Goal: Transaction & Acquisition: Book appointment/travel/reservation

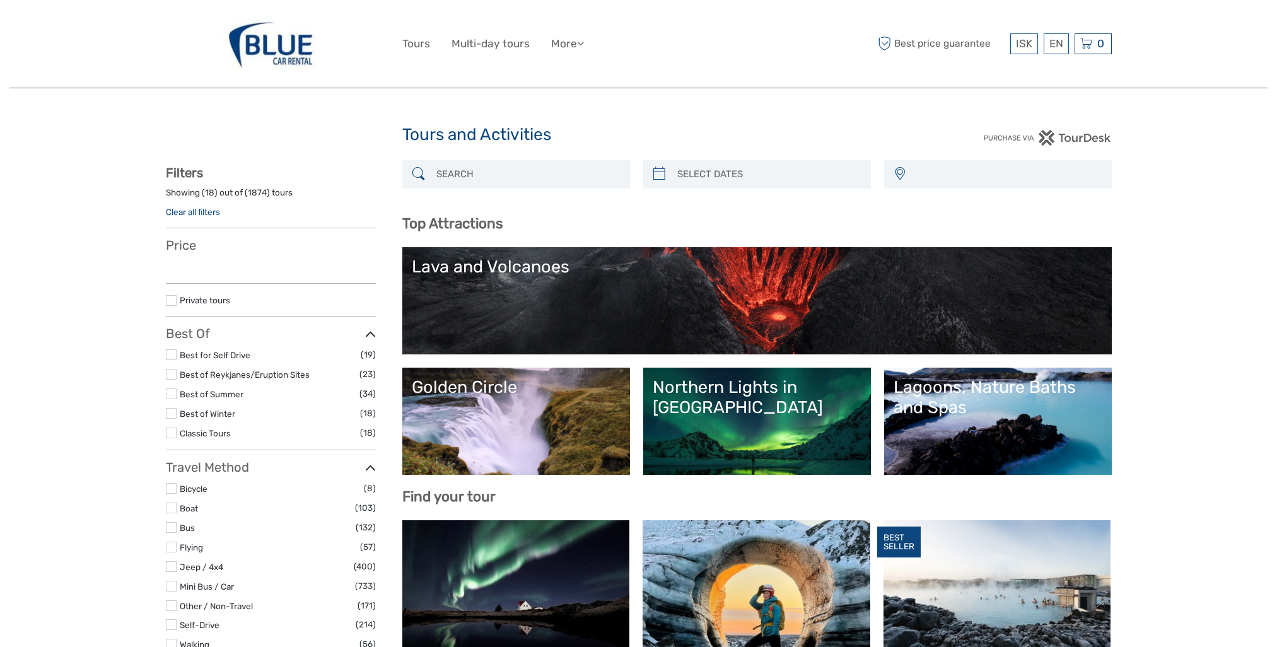
select select
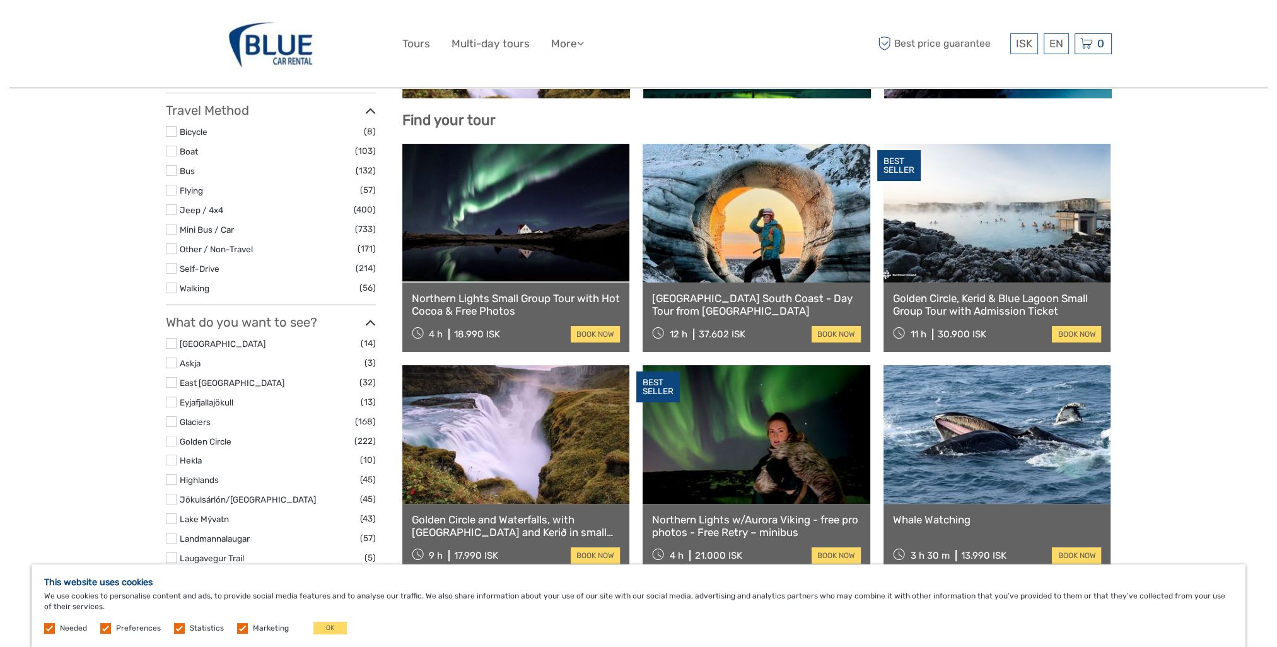
scroll to position [378, 0]
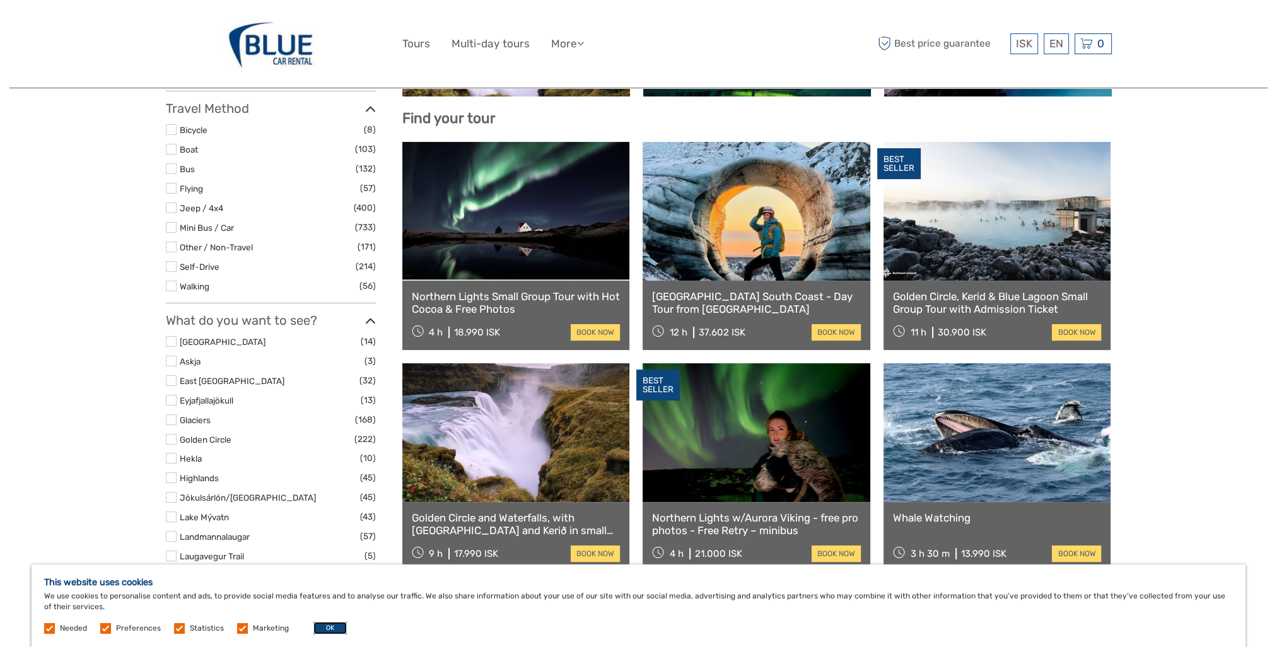
click at [328, 629] on button "OK" at bounding box center [330, 628] width 33 height 13
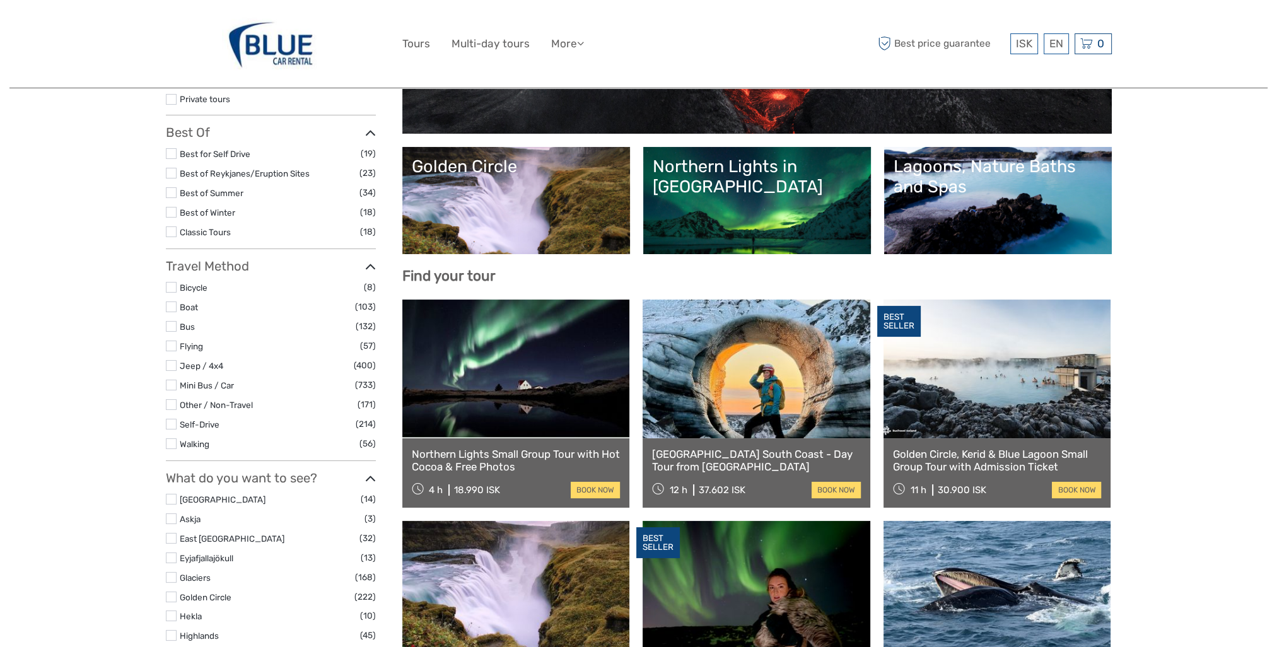
scroll to position [0, 0]
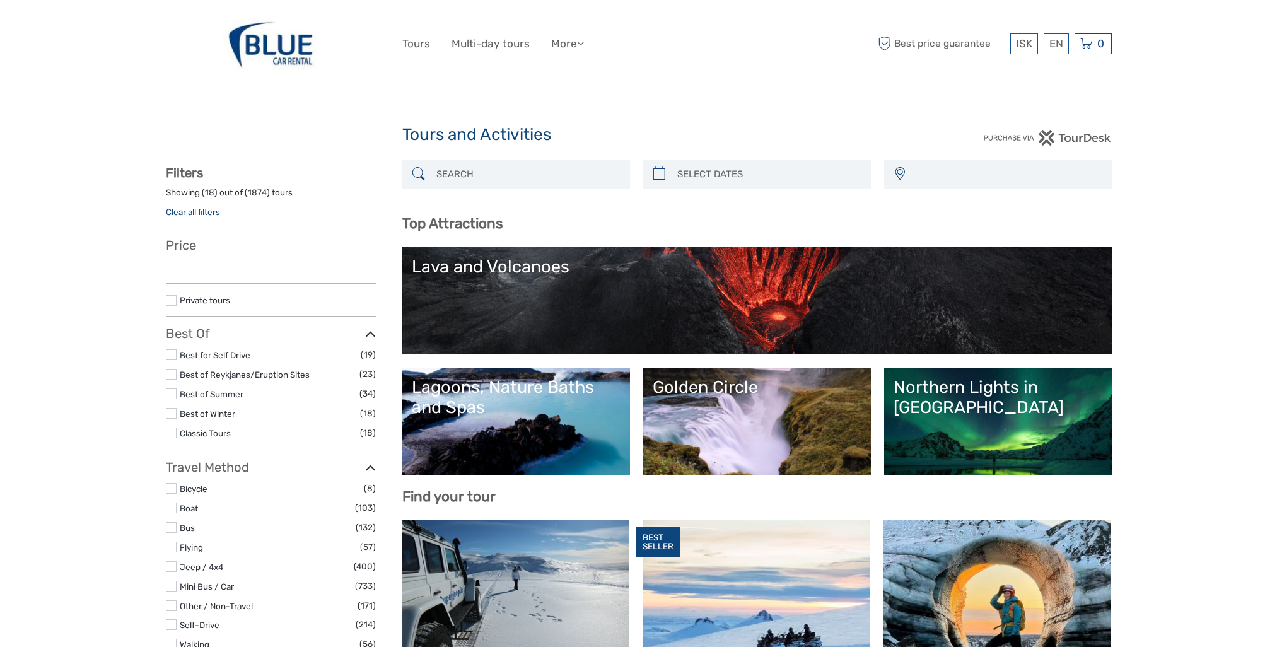
select select
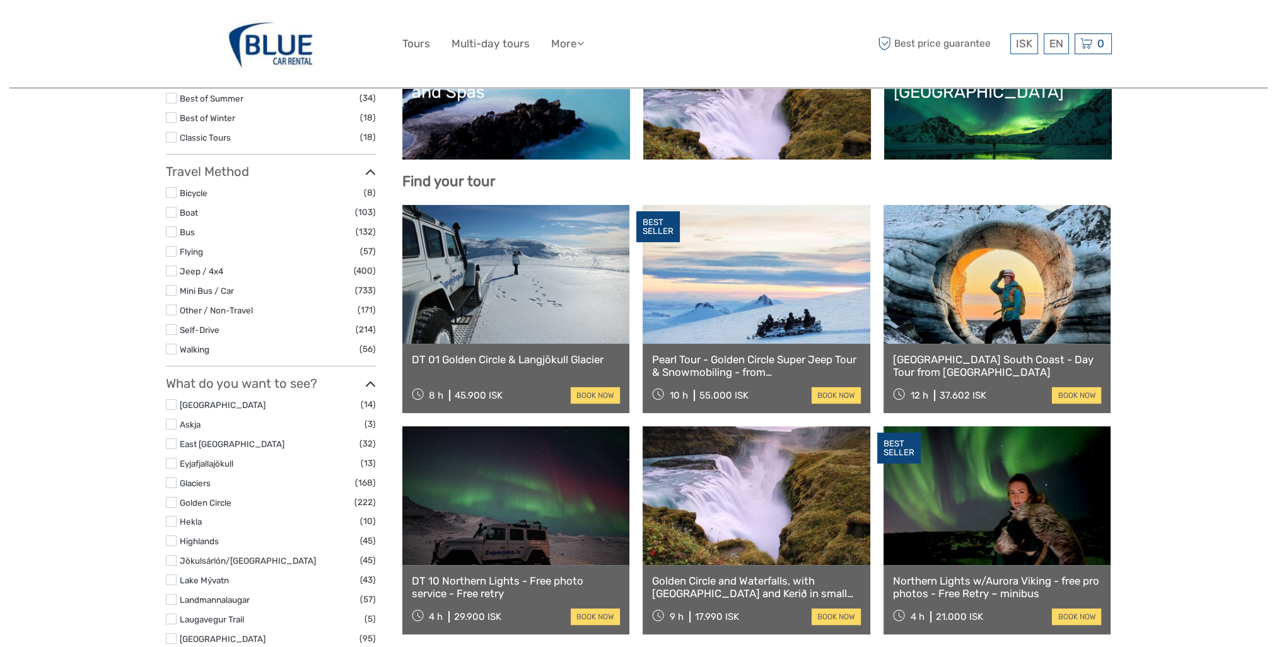
scroll to position [378, 0]
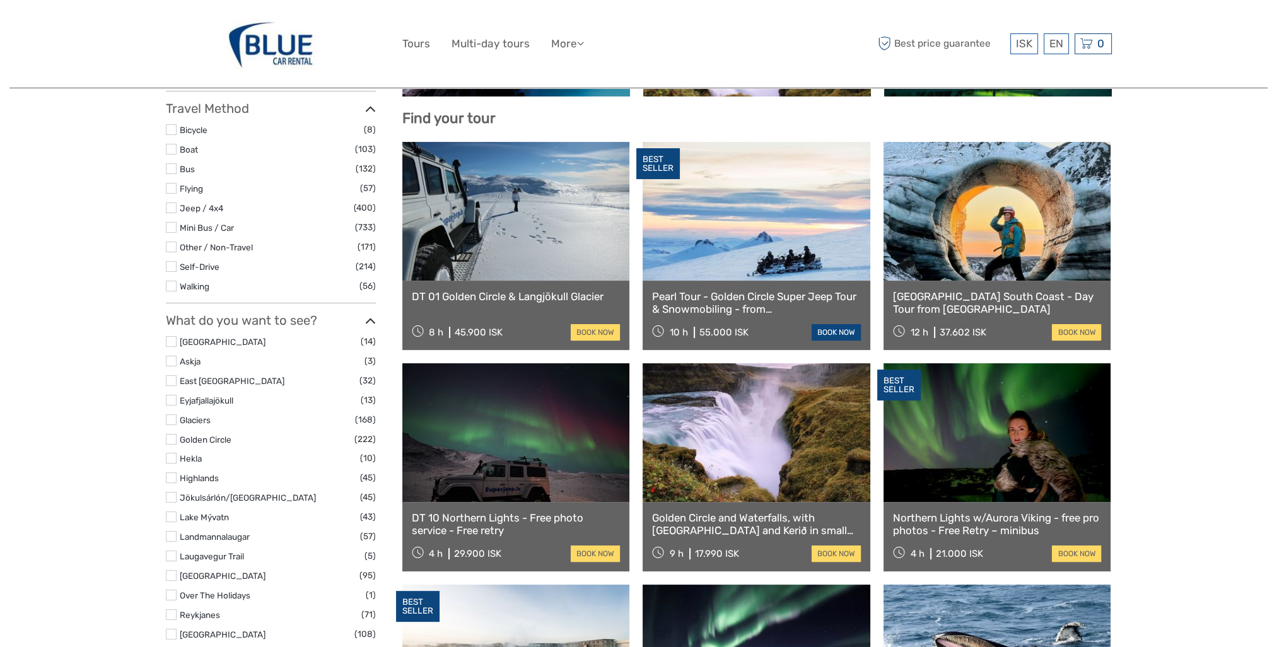
click at [830, 329] on link "book now" at bounding box center [836, 332] width 49 height 16
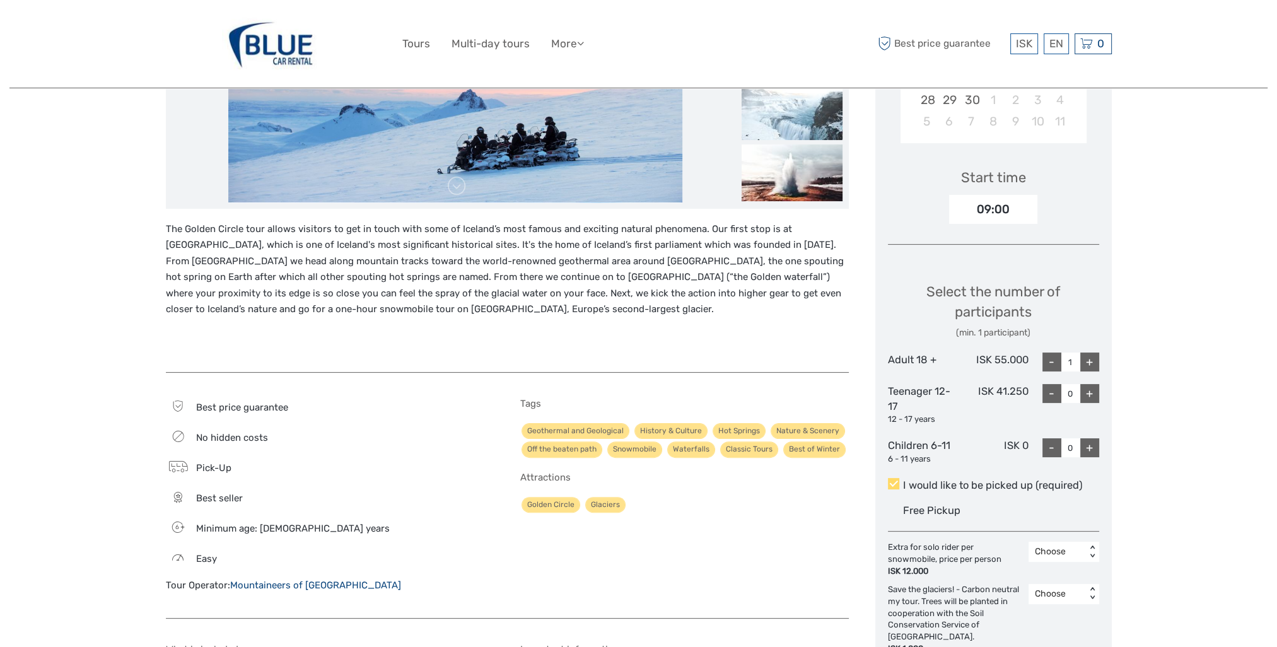
scroll to position [378, 0]
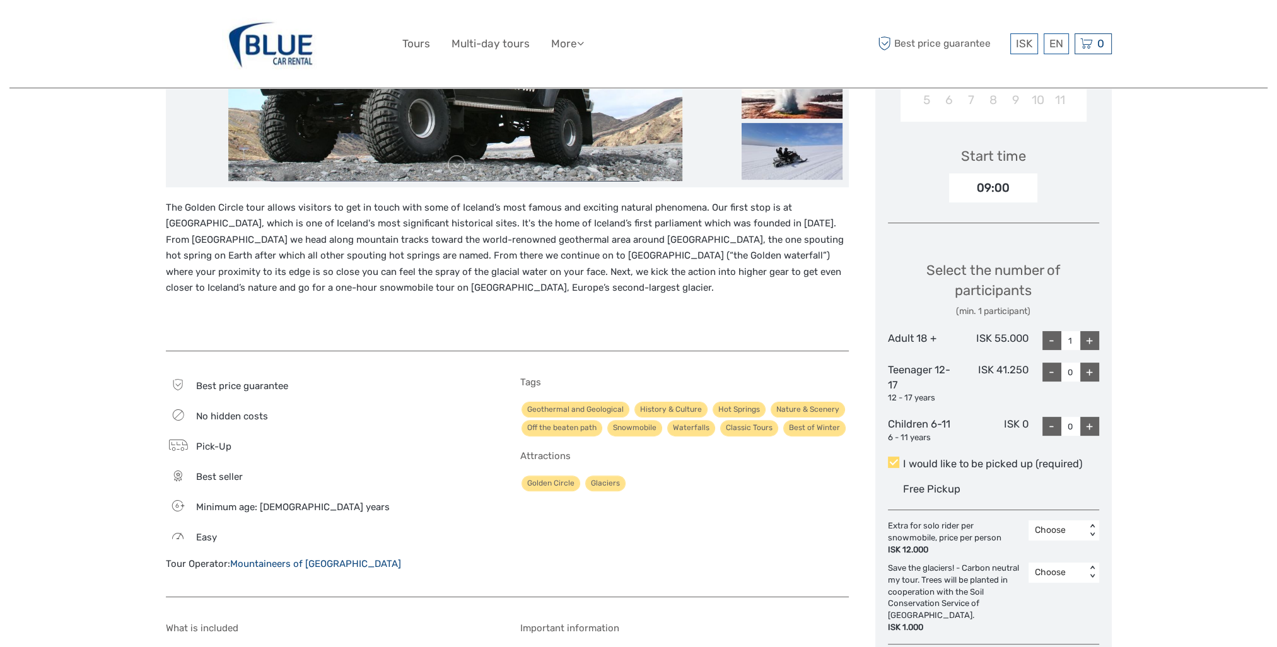
drag, startPoint x: 1091, startPoint y: 340, endPoint x: 1083, endPoint y: 351, distance: 13.1
click at [1091, 340] on div "+" at bounding box center [1090, 340] width 19 height 19
type input "2"
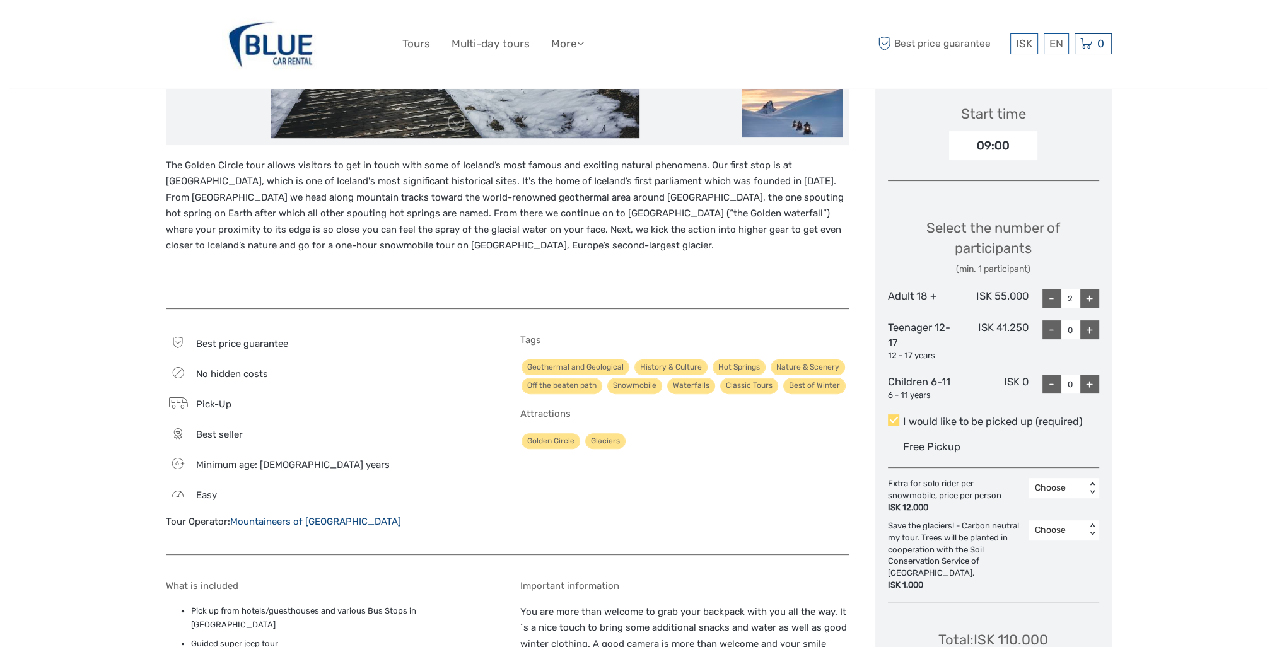
scroll to position [442, 0]
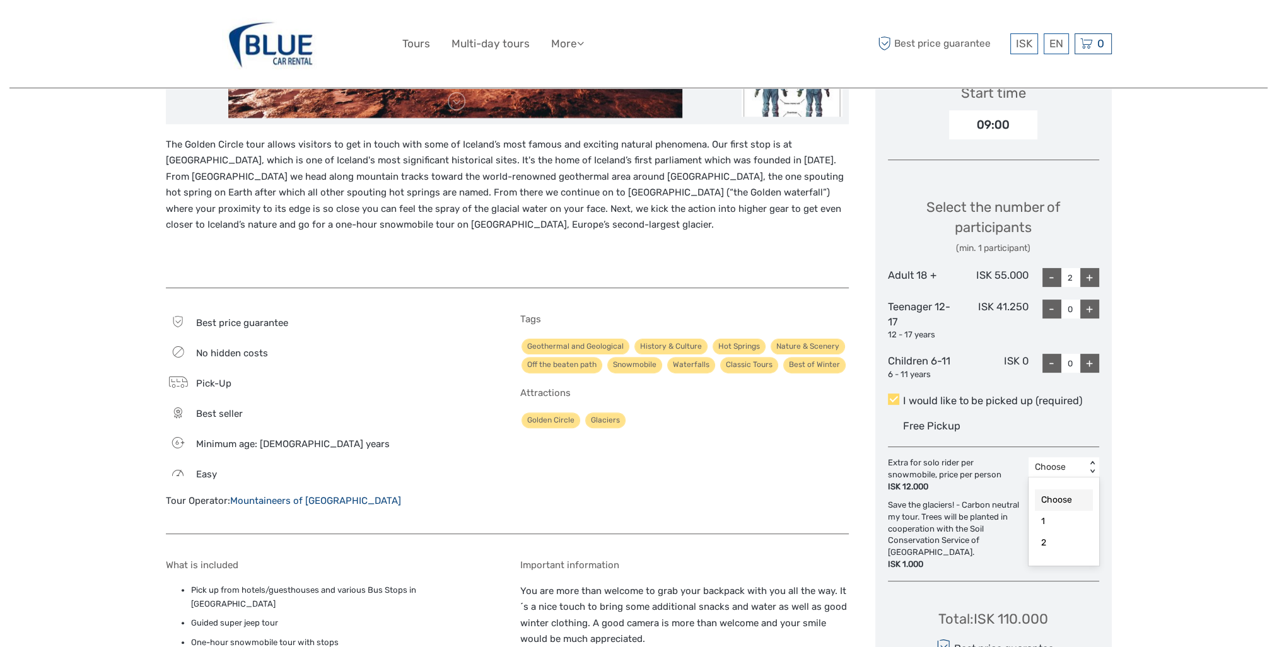
click at [1090, 463] on div "< >" at bounding box center [1092, 467] width 11 height 13
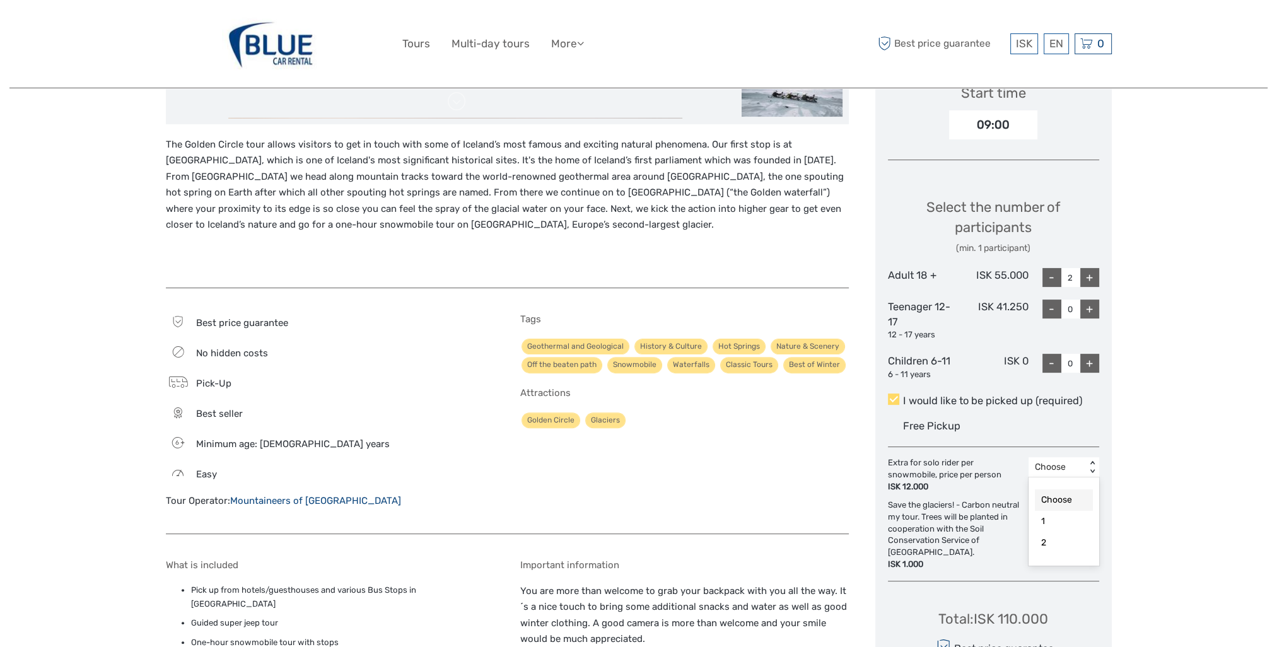
click at [1078, 501] on div "Choose" at bounding box center [1064, 500] width 58 height 21
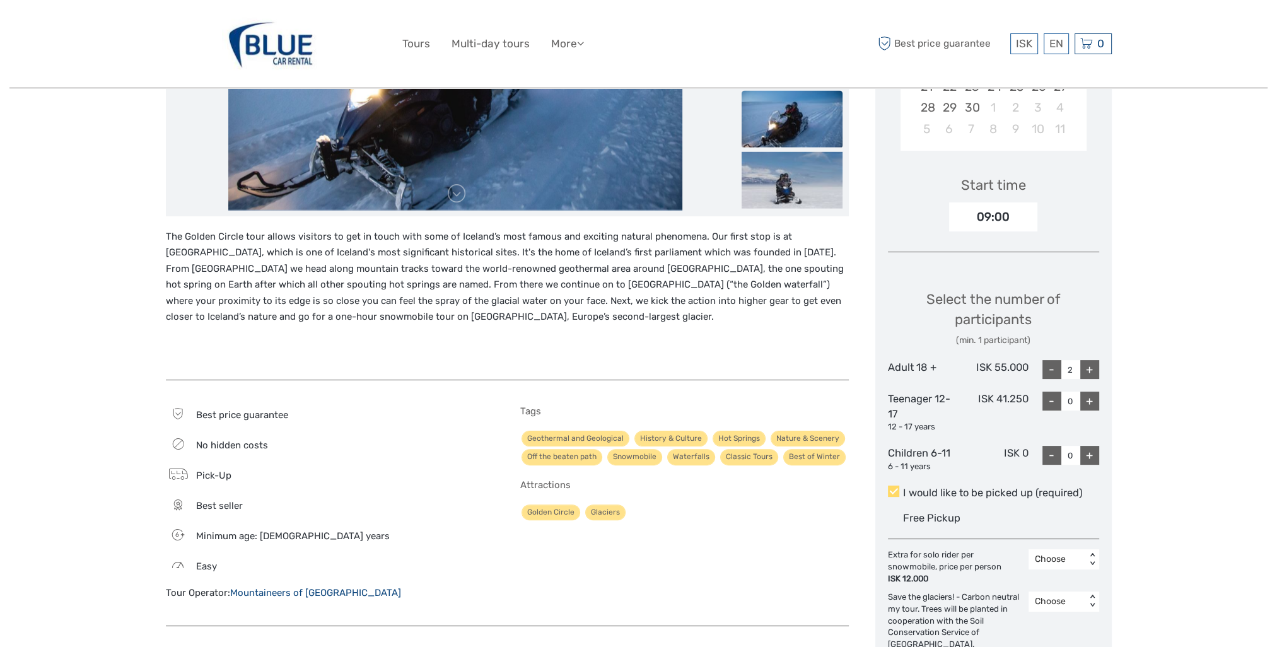
scroll to position [378, 0]
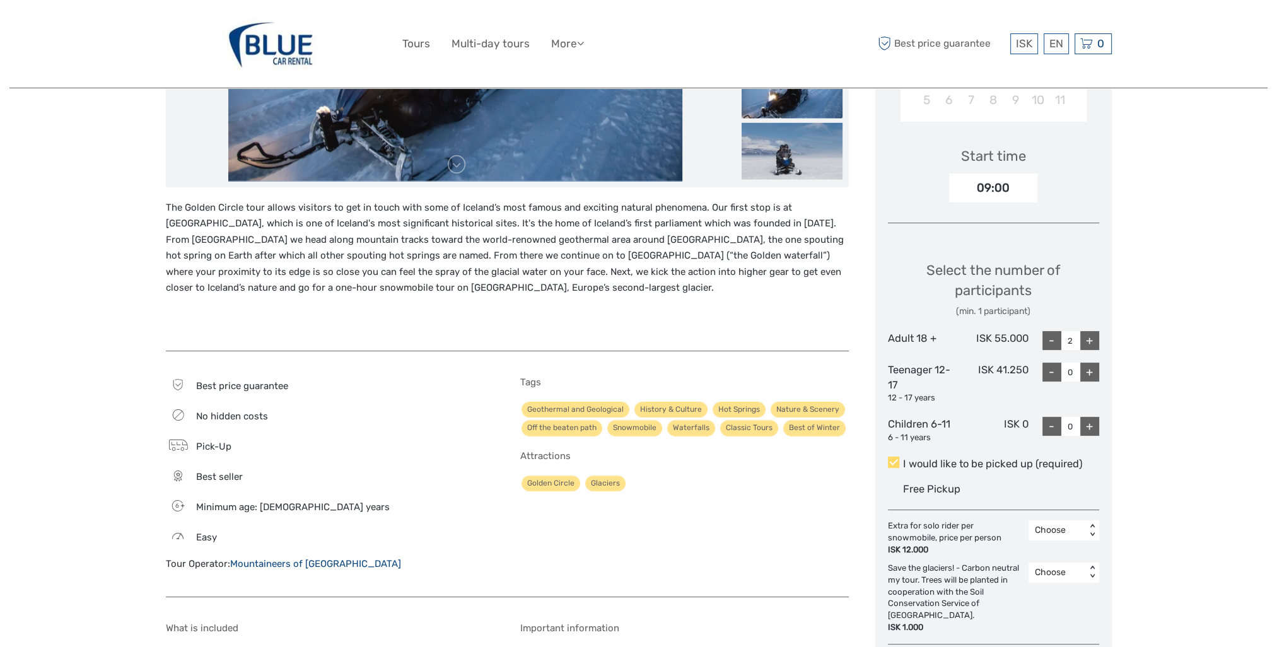
click at [1090, 529] on div "< >" at bounding box center [1092, 530] width 11 height 13
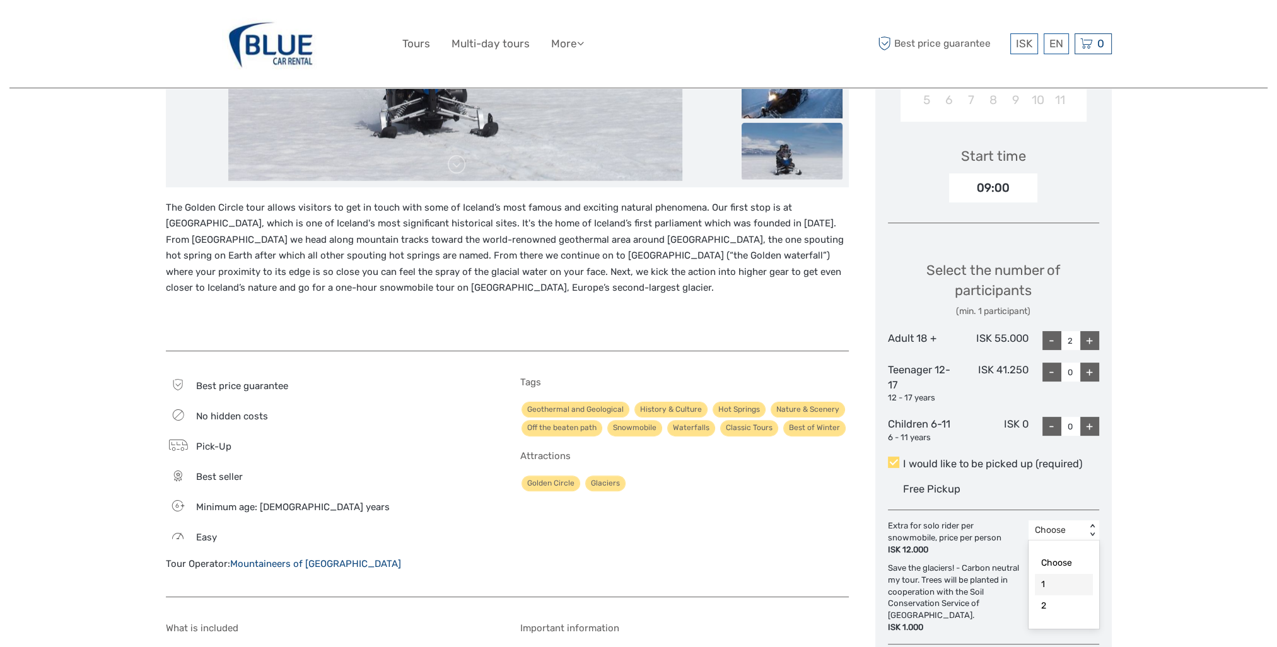
click at [1065, 585] on div "1" at bounding box center [1064, 584] width 58 height 21
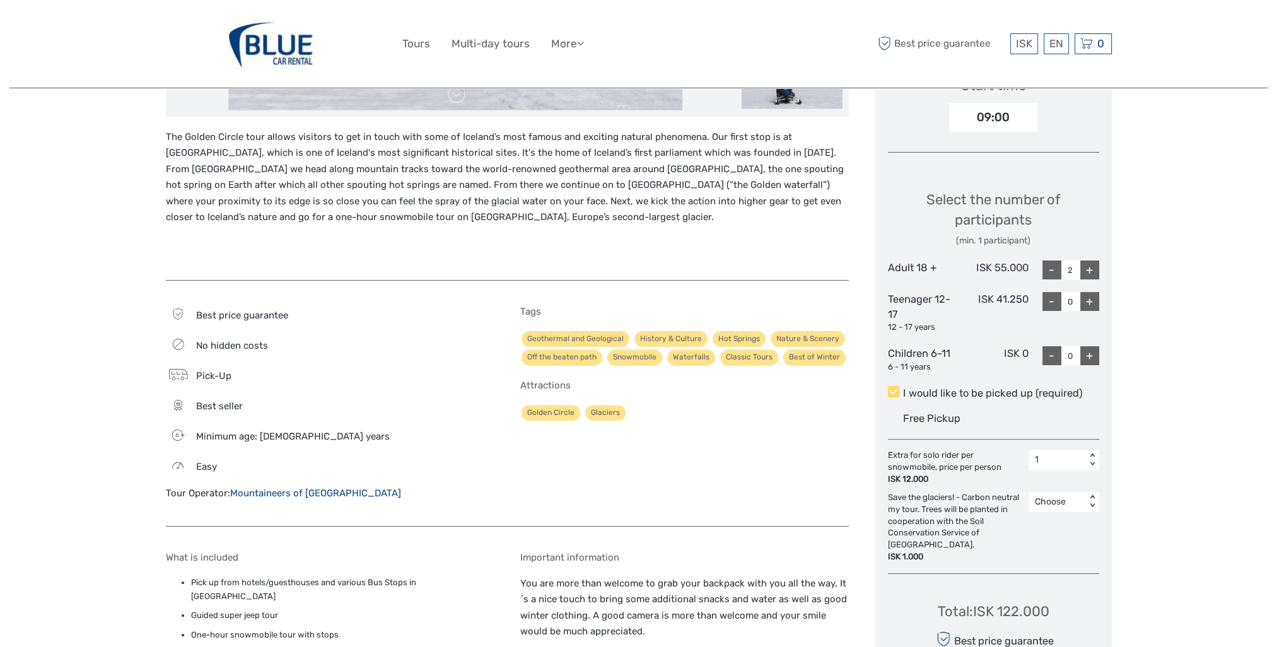
scroll to position [442, 0]
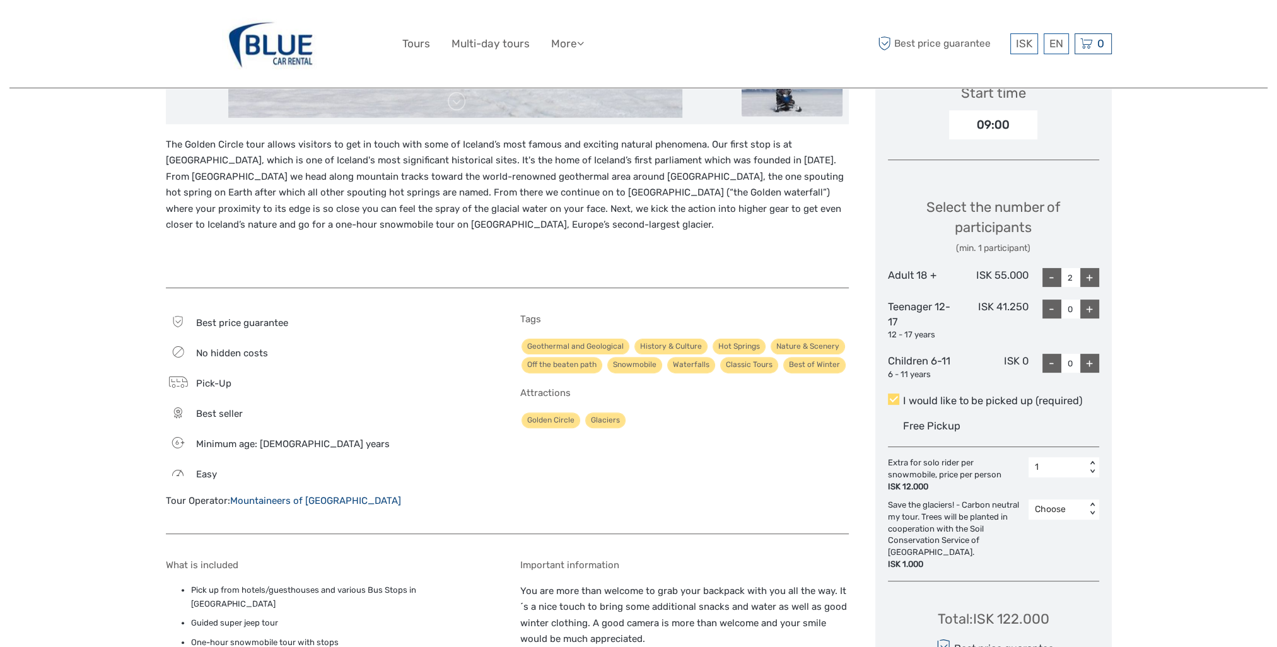
click at [1084, 468] on div "1" at bounding box center [1057, 467] width 57 height 15
click at [1072, 548] on div "2" at bounding box center [1064, 542] width 58 height 21
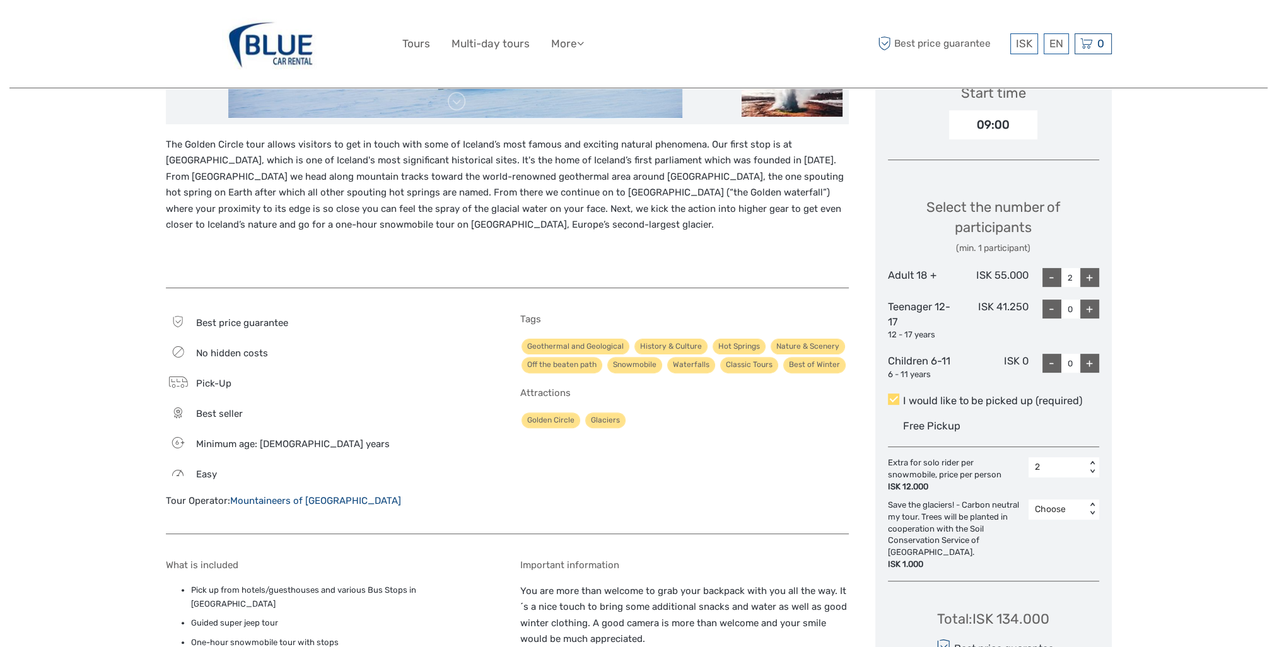
click at [1062, 465] on div "2" at bounding box center [1057, 467] width 45 height 13
click at [1067, 517] on div "1" at bounding box center [1064, 521] width 58 height 21
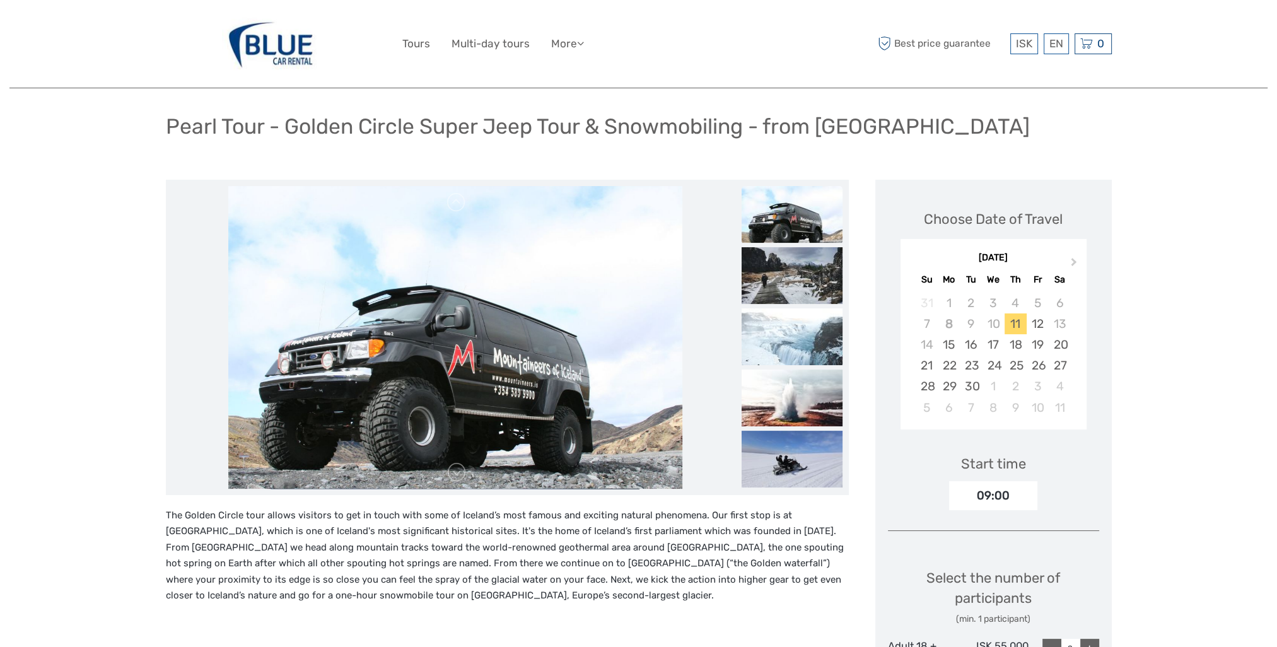
scroll to position [63, 0]
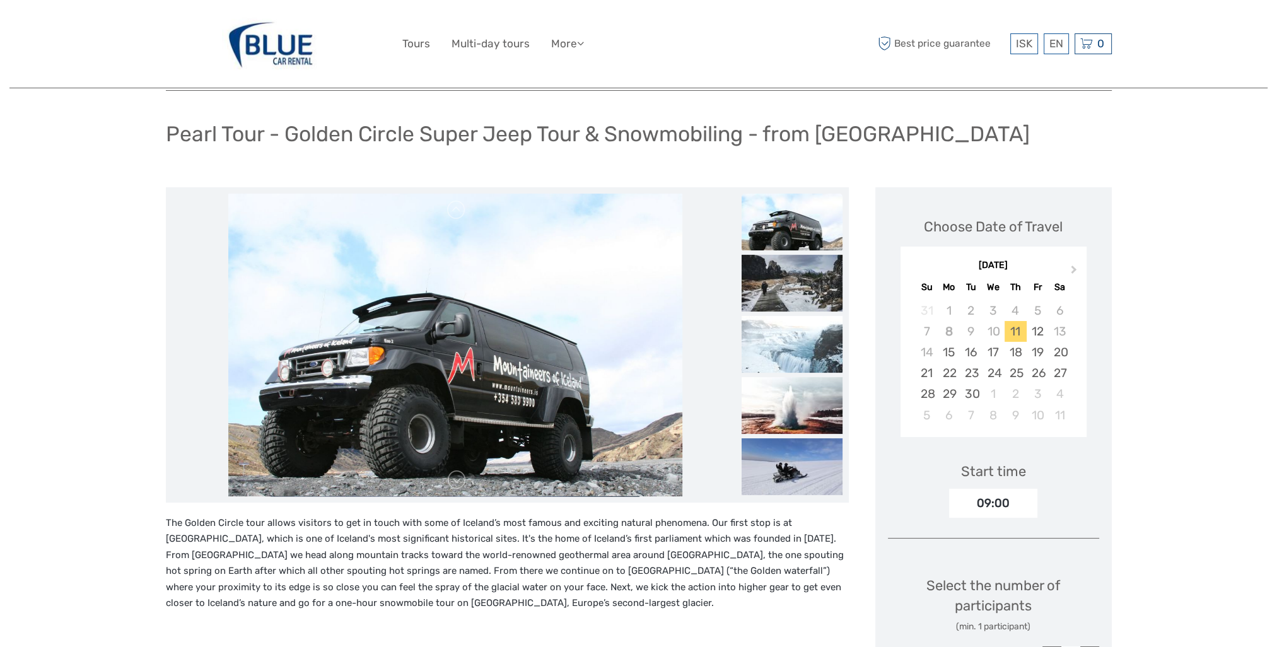
click at [487, 369] on img at bounding box center [455, 345] width 454 height 303
click at [775, 292] on img at bounding box center [792, 283] width 101 height 57
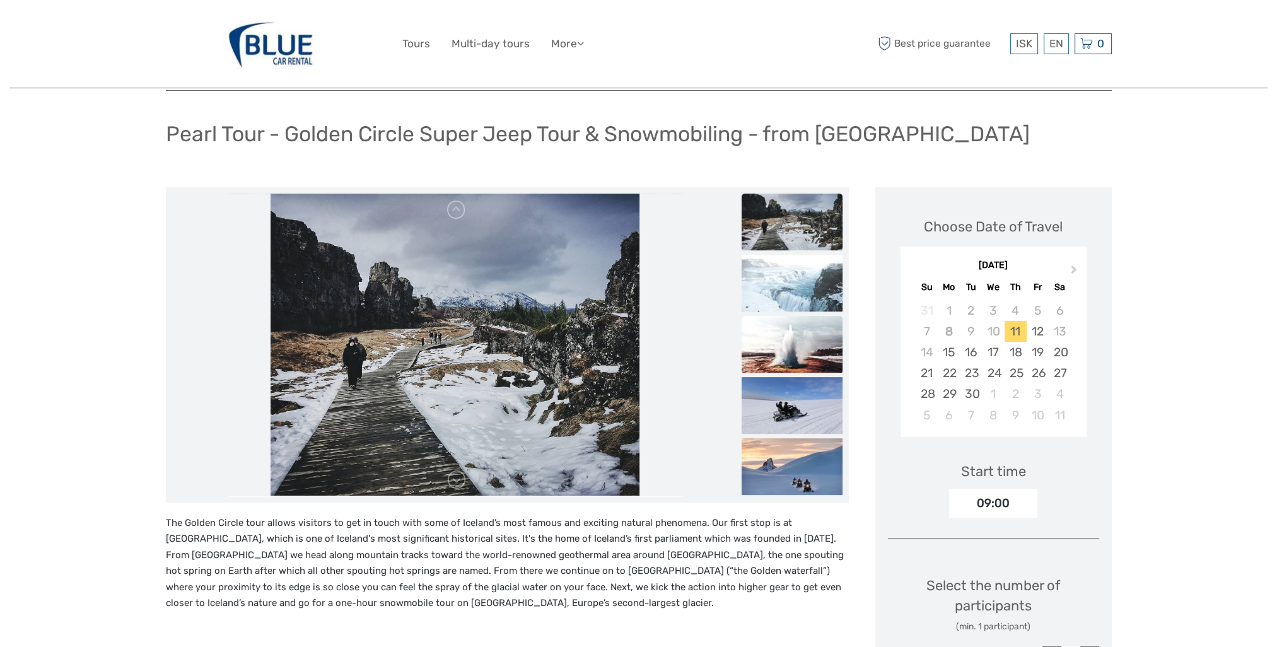
click at [782, 346] on img at bounding box center [792, 344] width 101 height 57
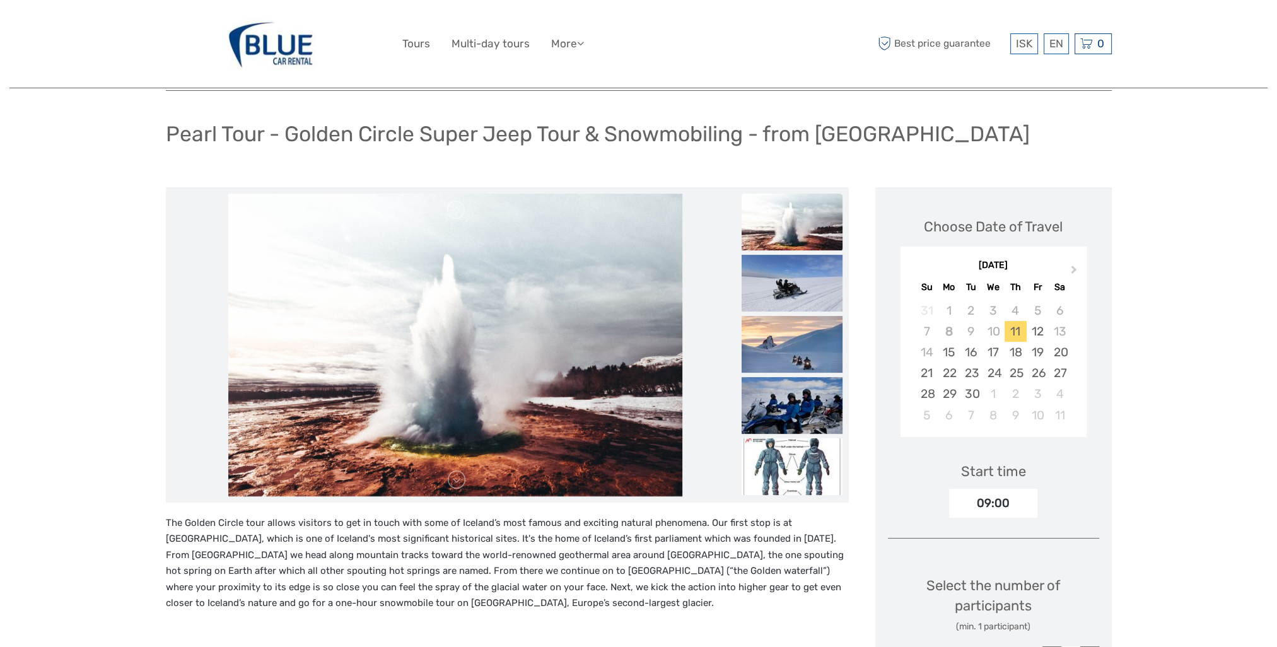
click at [782, 346] on img at bounding box center [792, 344] width 101 height 57
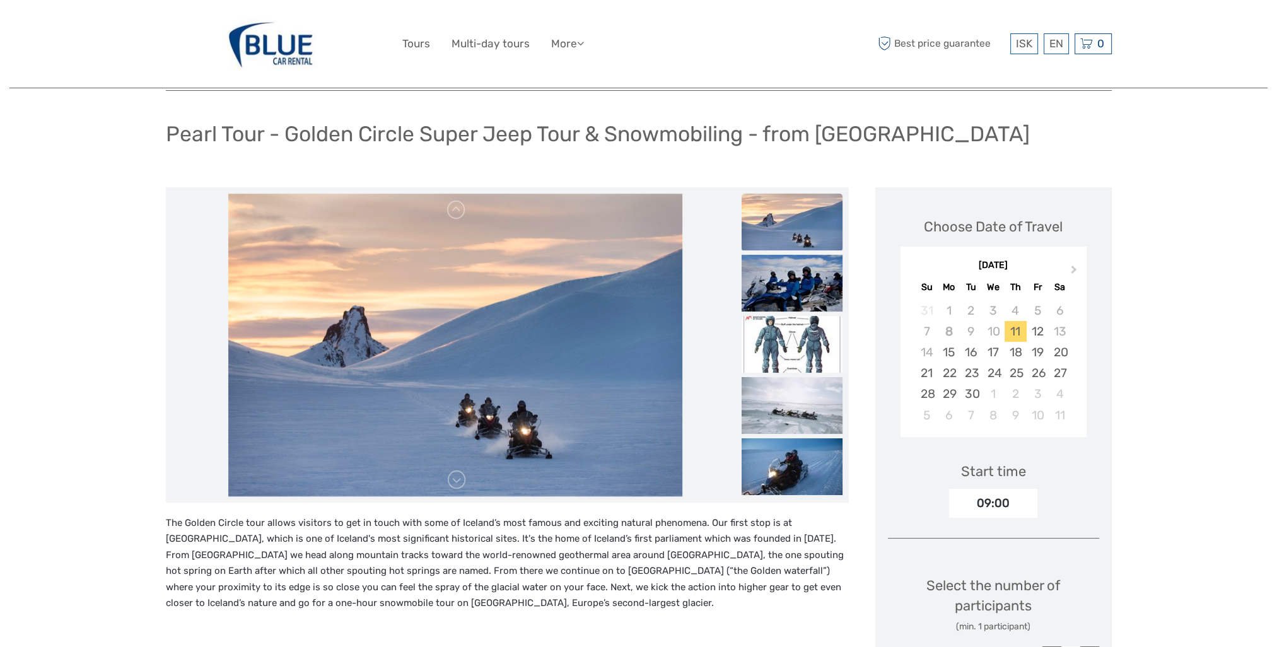
click at [782, 348] on img at bounding box center [792, 344] width 101 height 57
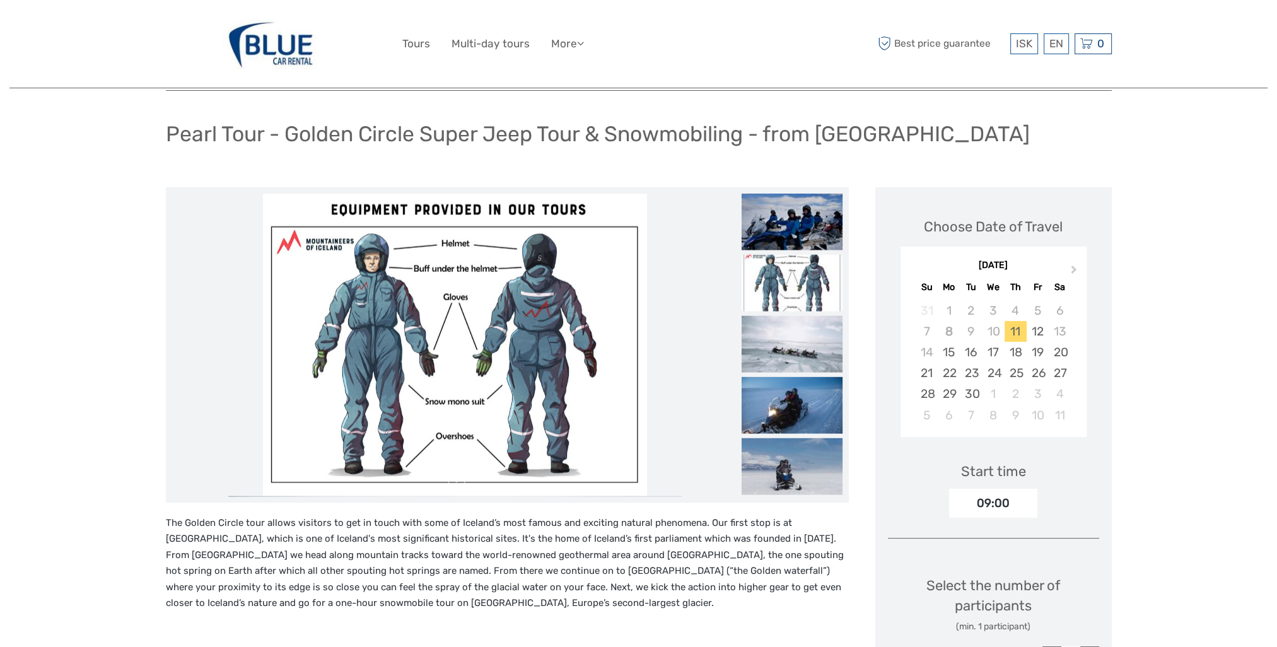
click at [782, 348] on img at bounding box center [792, 343] width 101 height 57
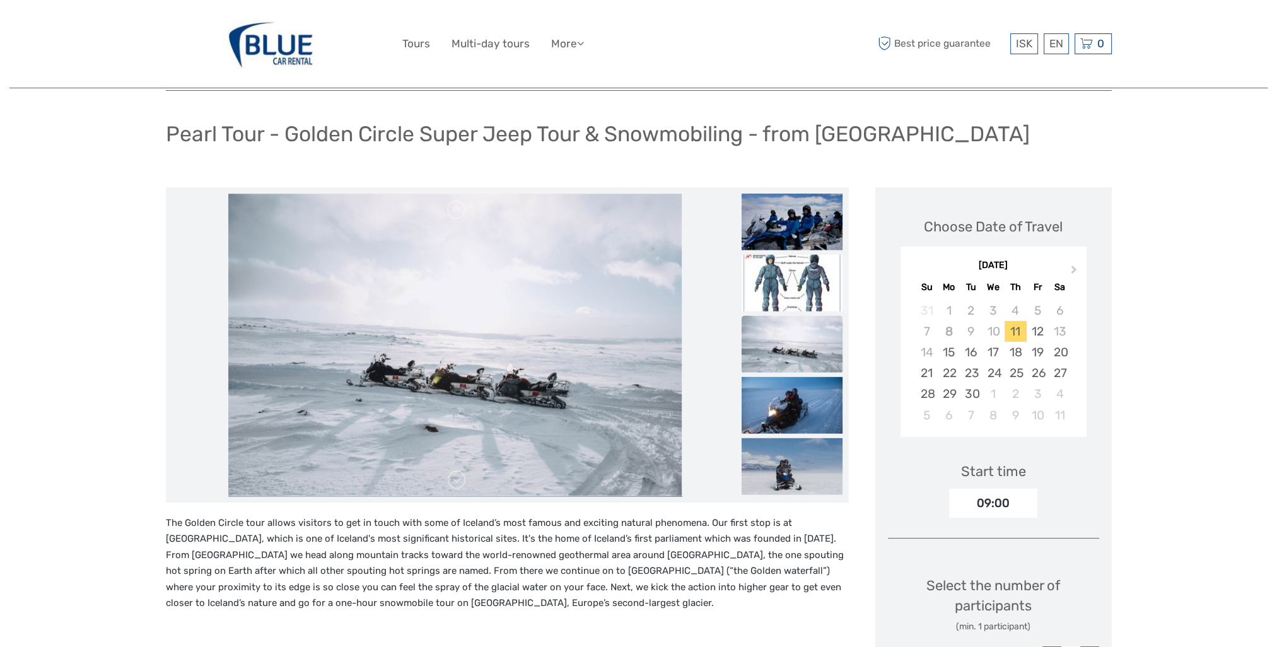
click at [782, 350] on img at bounding box center [792, 343] width 101 height 57
click at [802, 375] on ul at bounding box center [792, 132] width 101 height 735
click at [803, 385] on img at bounding box center [792, 405] width 101 height 57
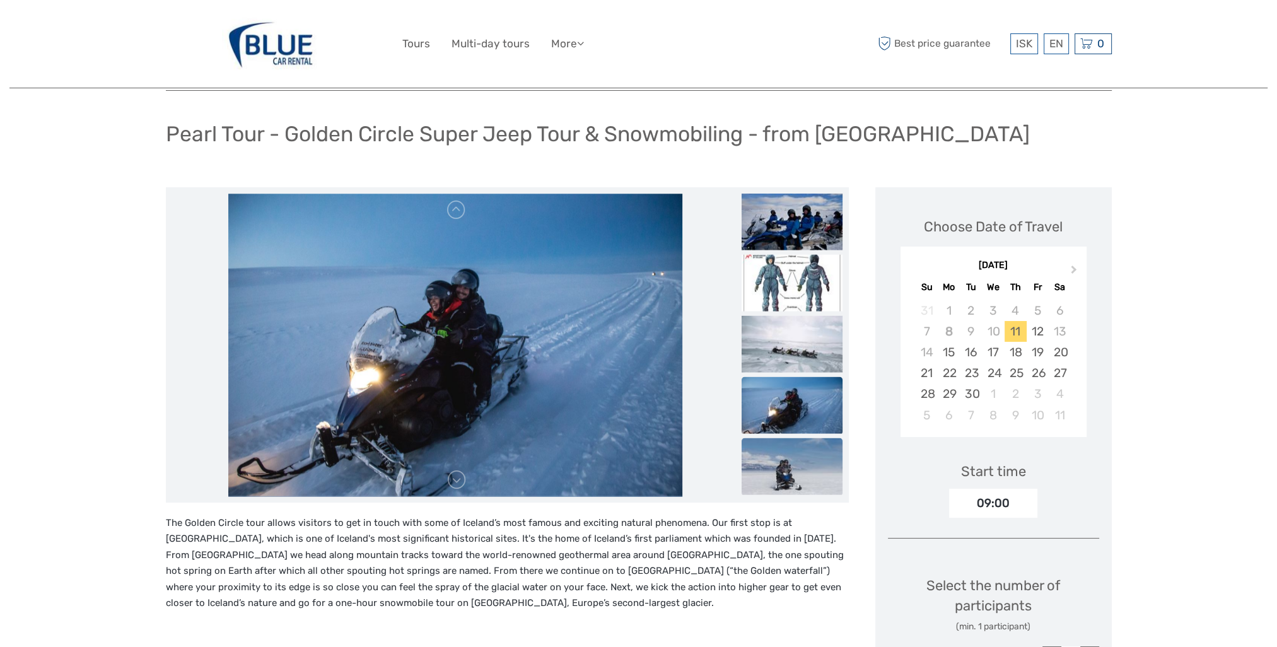
click at [806, 457] on img at bounding box center [792, 466] width 101 height 57
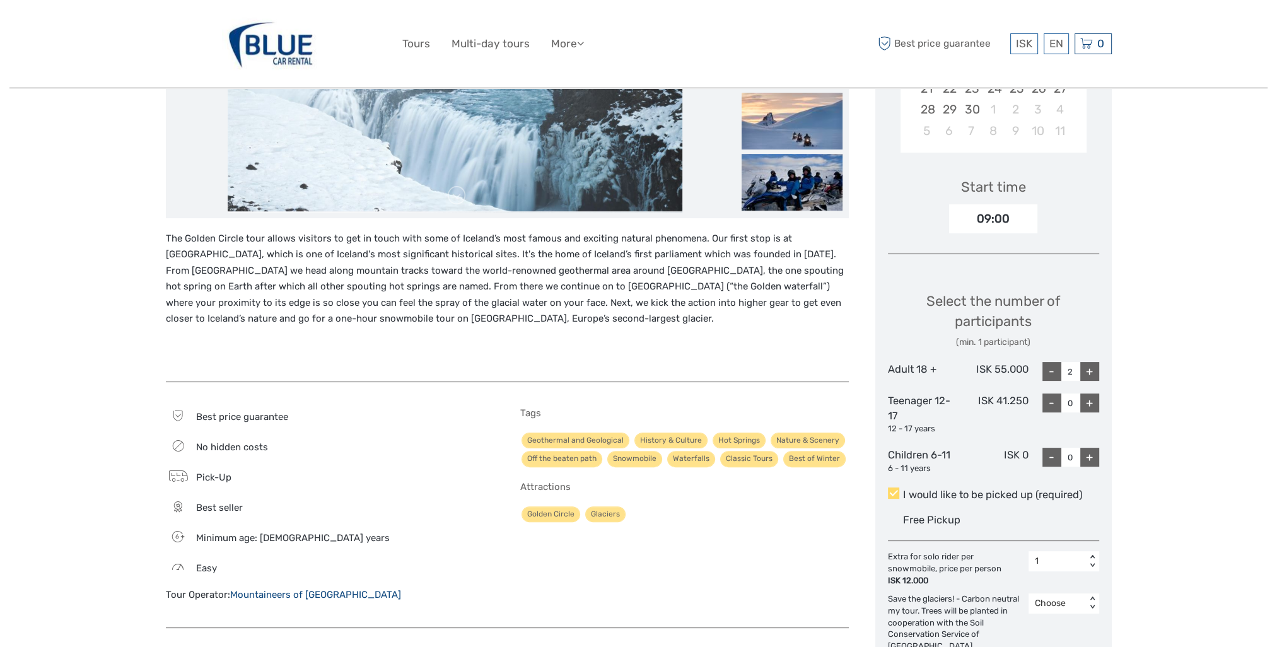
scroll to position [189, 0]
